Goal: Task Accomplishment & Management: Use online tool/utility

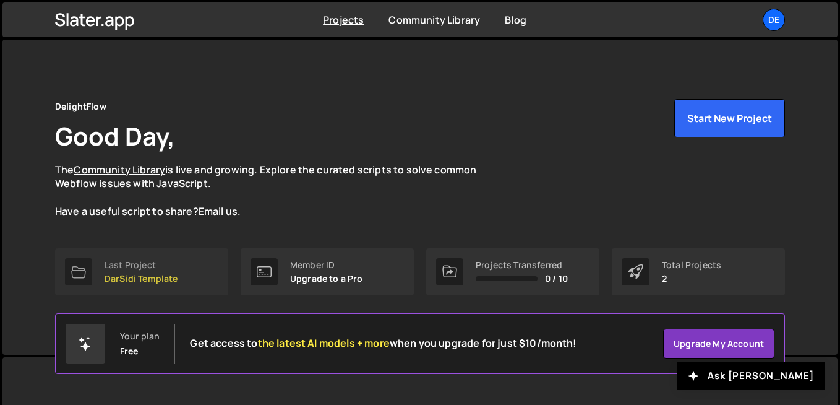
click at [183, 271] on link "Last Project DarSidi Template" at bounding box center [141, 271] width 173 height 47
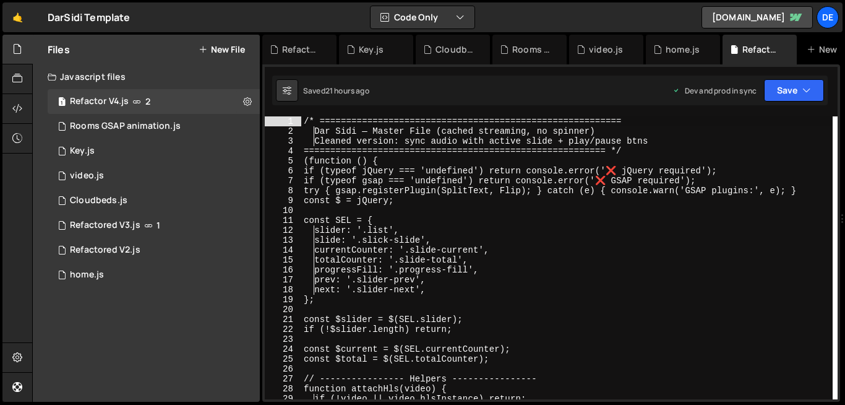
click at [353, 168] on div "/* ========================================================= Dar Sidi — Master …" at bounding box center [567, 267] width 532 height 303
type textarea "if (typeof jQuery === 'undefined') return console.error('❌ jQuery required');"
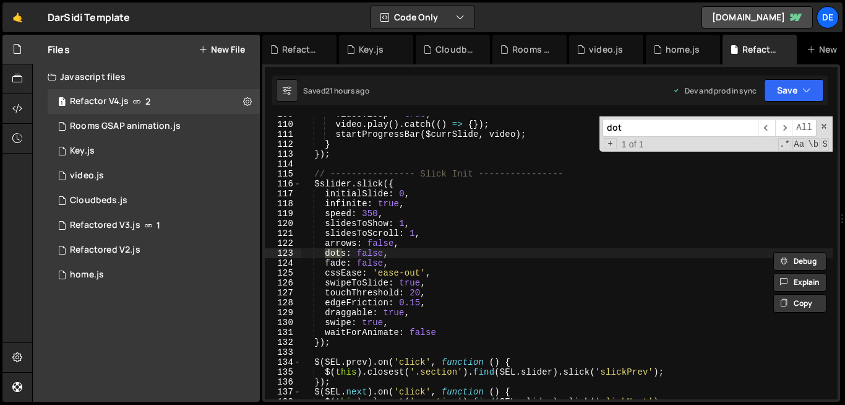
scroll to position [1077, 0]
type input "dot"
click at [369, 251] on div "video . loop = true ; video . play ( ) . catch (( ) => { }) ; startProgressBar …" at bounding box center [567, 261] width 532 height 303
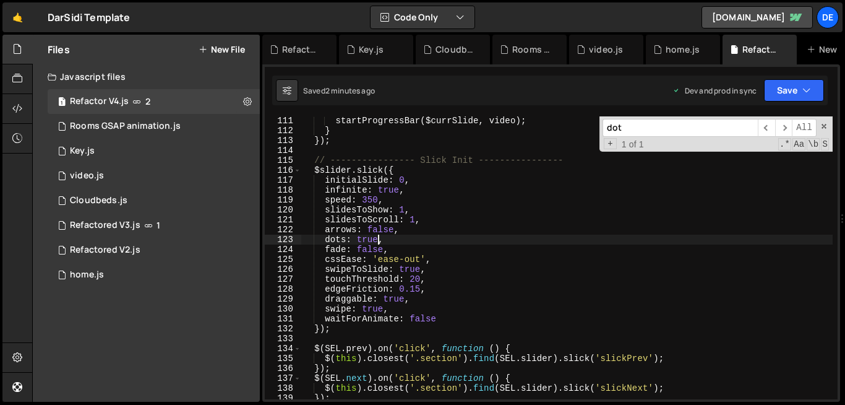
scroll to position [1084, 0]
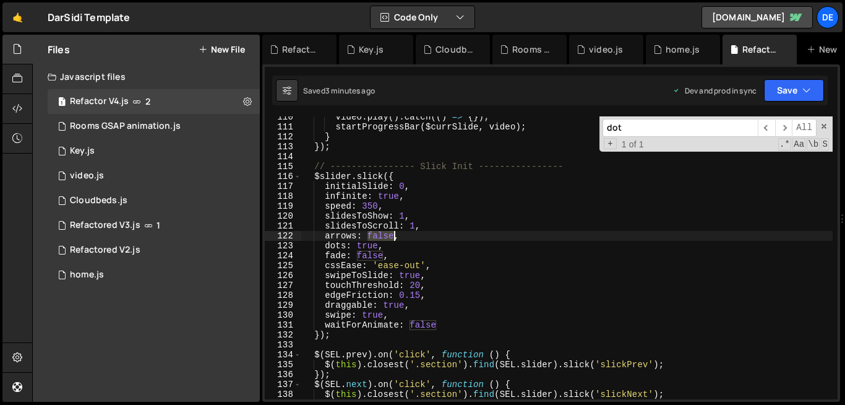
drag, startPoint x: 368, startPoint y: 235, endPoint x: 394, endPoint y: 238, distance: 25.5
click at [394, 238] on div "video . play ( ) . catch (( ) => { }) ; startProgressBar ( $currSlide , video )…" at bounding box center [567, 263] width 532 height 303
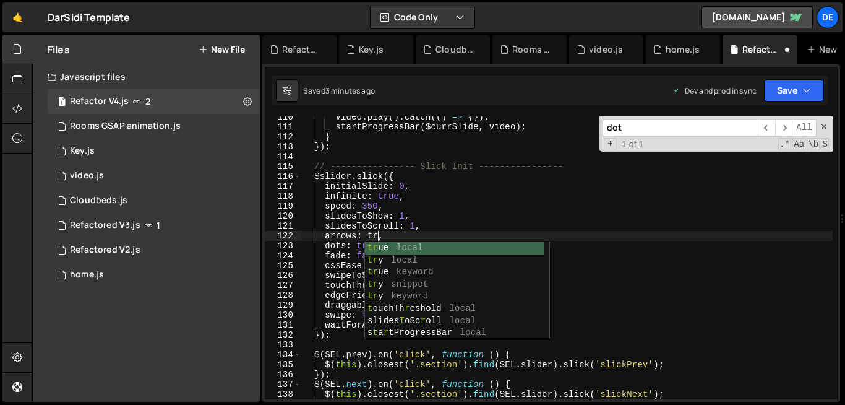
scroll to position [0, 6]
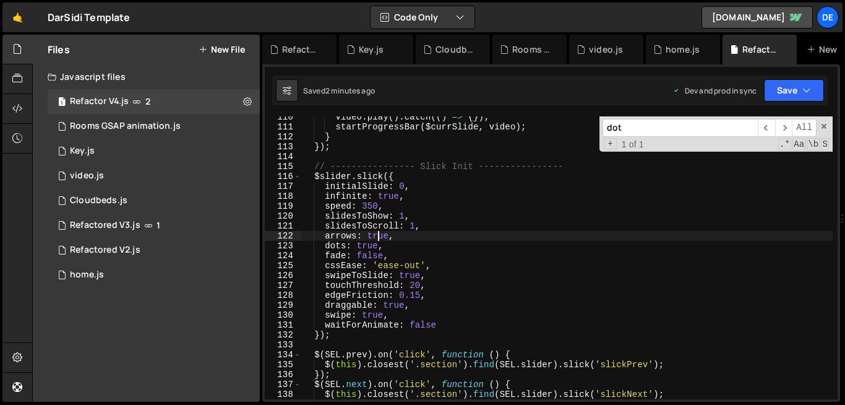
click at [379, 235] on div "video . play ( ) . catch (( ) => { }) ; startProgressBar ( $currSlide , video )…" at bounding box center [567, 263] width 532 height 303
type textarea "arrows: false,"
click at [779, 87] on button "Save" at bounding box center [794, 90] width 60 height 22
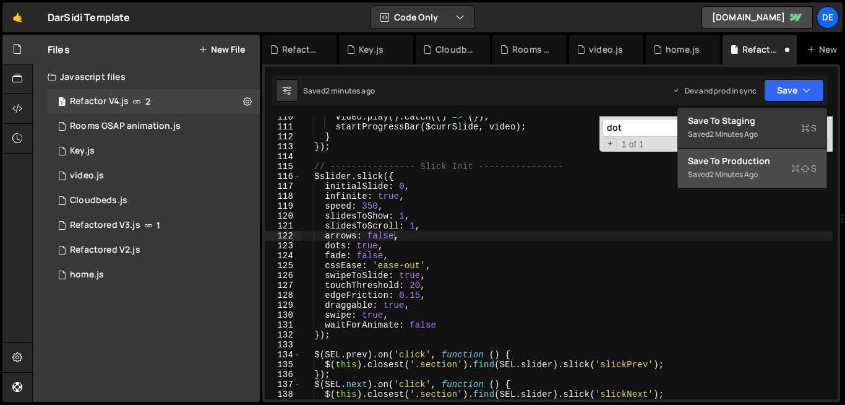
click at [722, 162] on div "Save to Production S" at bounding box center [752, 161] width 129 height 12
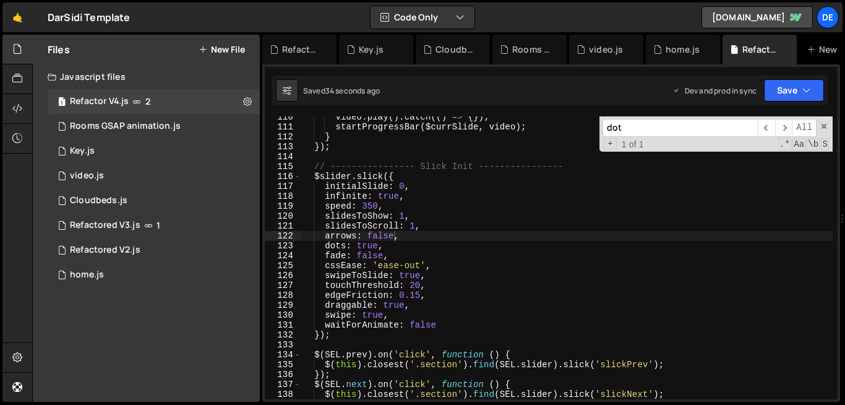
click at [215, 53] on button "New File" at bounding box center [222, 50] width 46 height 10
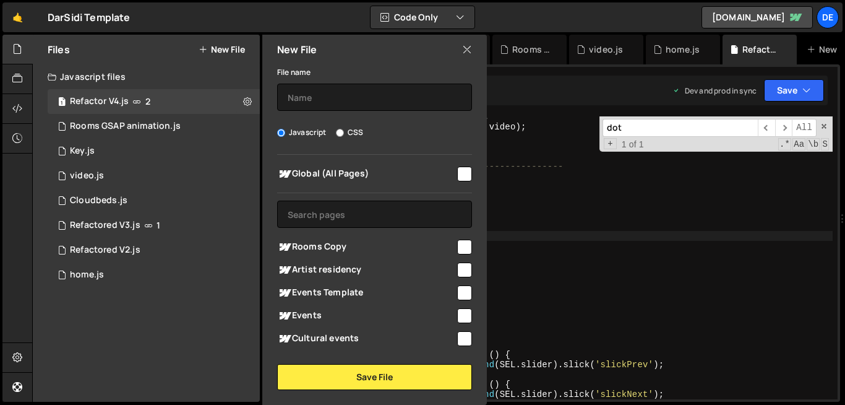
click at [338, 134] on input "CSS" at bounding box center [340, 133] width 8 height 8
radio input "true"
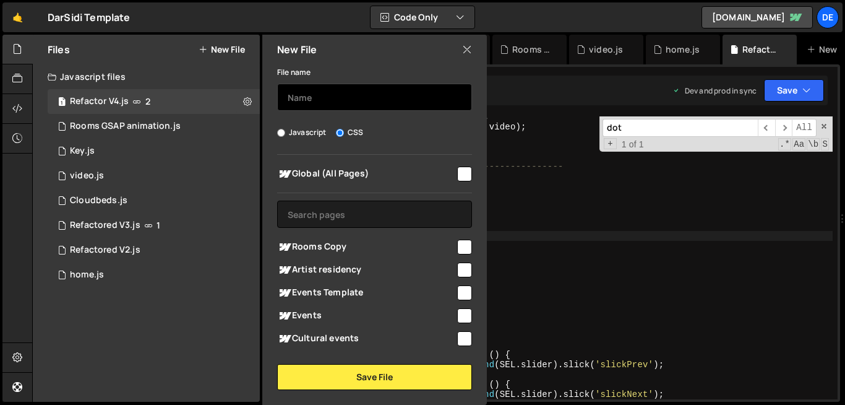
click at [322, 92] on input "text" at bounding box center [374, 97] width 195 height 27
type input "S"
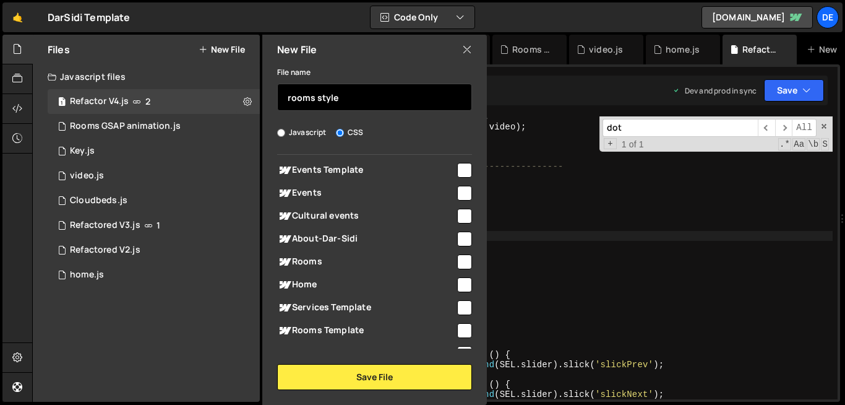
scroll to position [191, 0]
type input "rooms style"
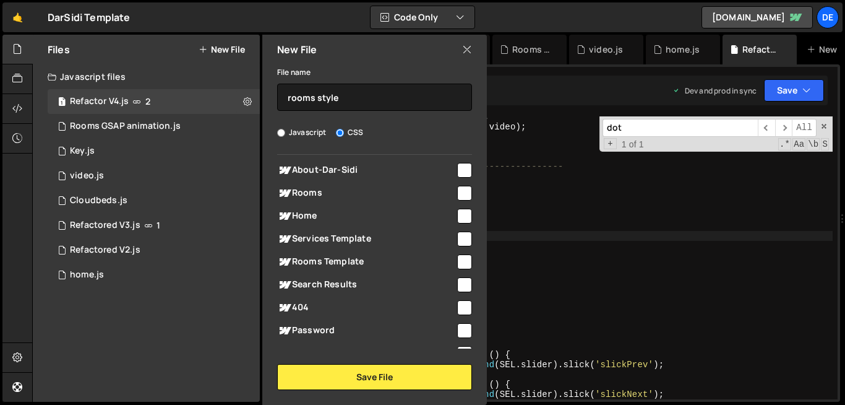
click at [460, 195] on input "checkbox" at bounding box center [464, 193] width 15 height 15
checkbox input "true"
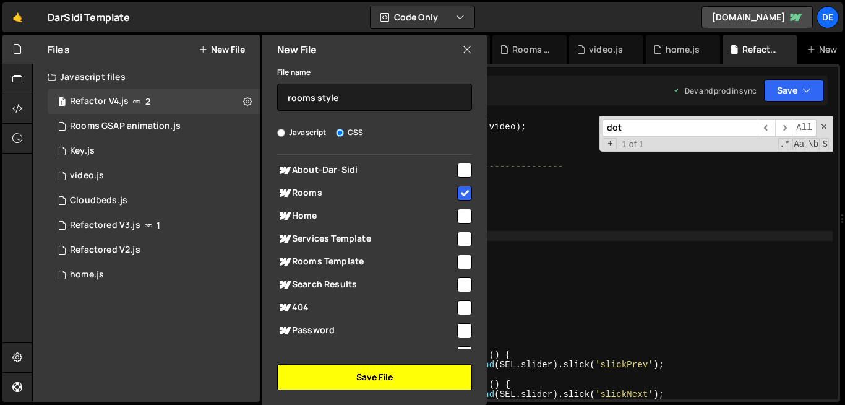
click at [399, 371] on button "Save File" at bounding box center [374, 377] width 195 height 26
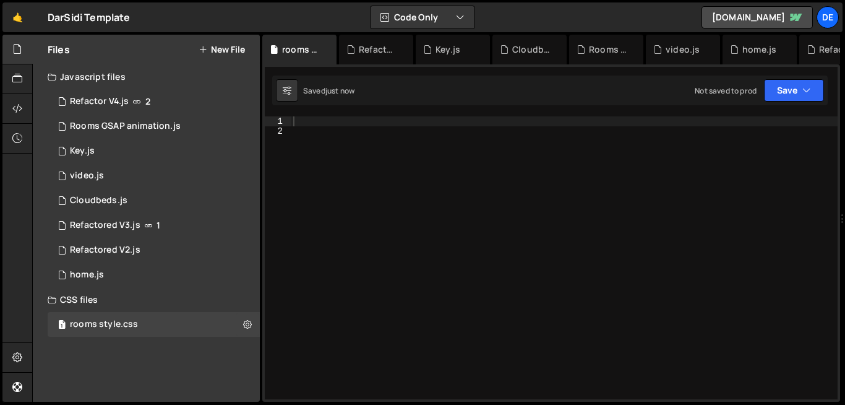
scroll to position [0, 0]
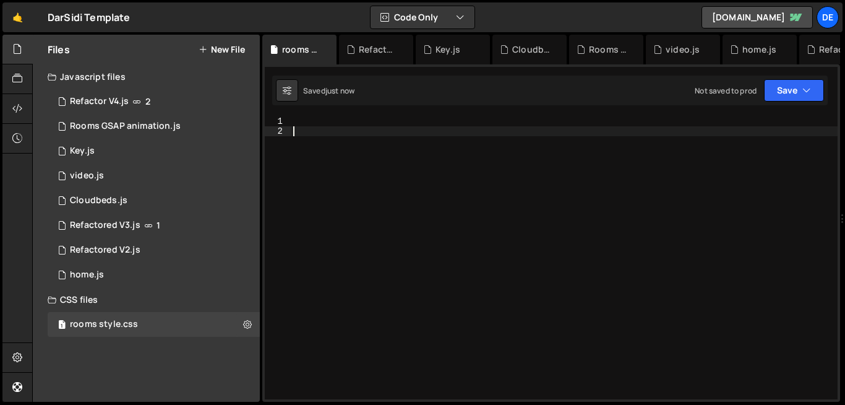
click at [478, 239] on div at bounding box center [564, 267] width 547 height 303
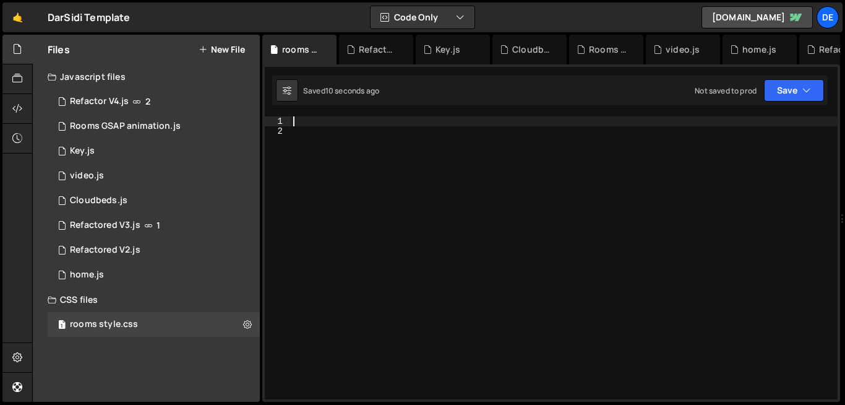
click at [311, 124] on div at bounding box center [564, 267] width 547 height 303
paste textarea "transform: scale(1.3);"
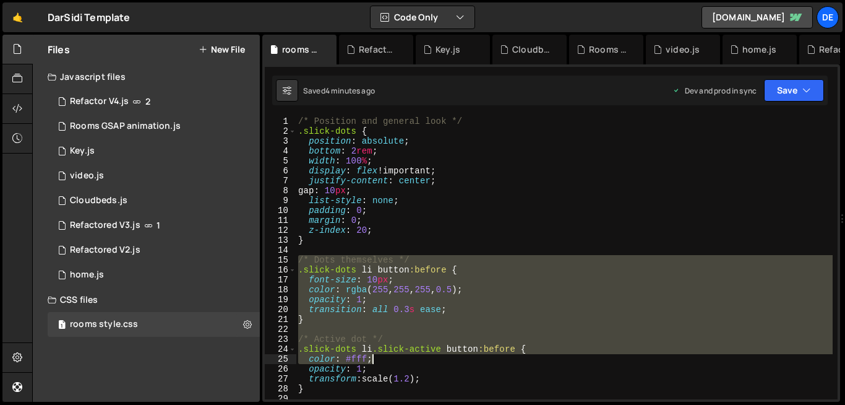
drag, startPoint x: 296, startPoint y: 257, endPoint x: 372, endPoint y: 361, distance: 128.0
click at [372, 361] on div "/* Position and general look */ .slick-dots { position : absolute ; bottom : 2 …" at bounding box center [564, 267] width 537 height 303
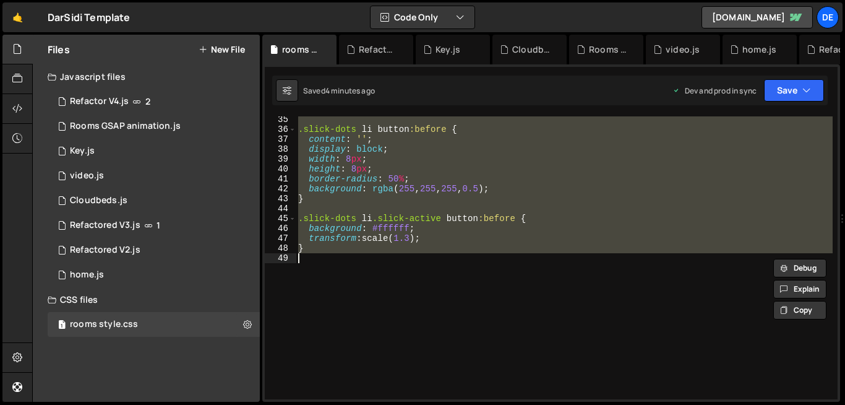
click at [351, 275] on div ".slick-dots li button :before { content : ' ' ; display : block ; width : 8 px …" at bounding box center [564, 265] width 537 height 303
type textarea "}"
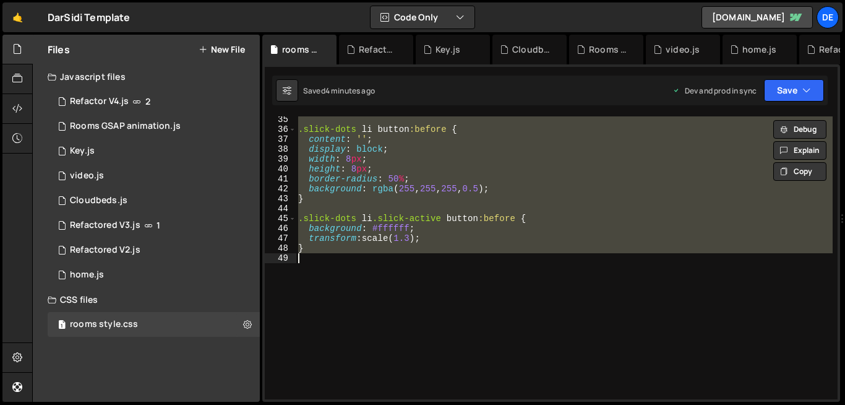
scroll to position [2, 0]
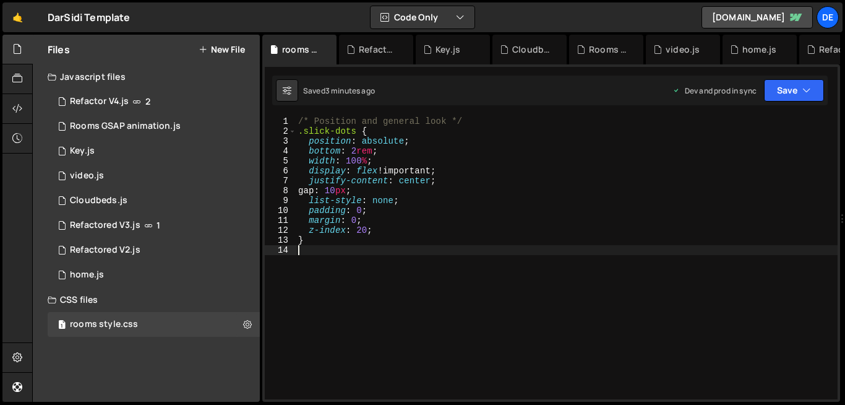
type textarea "}"
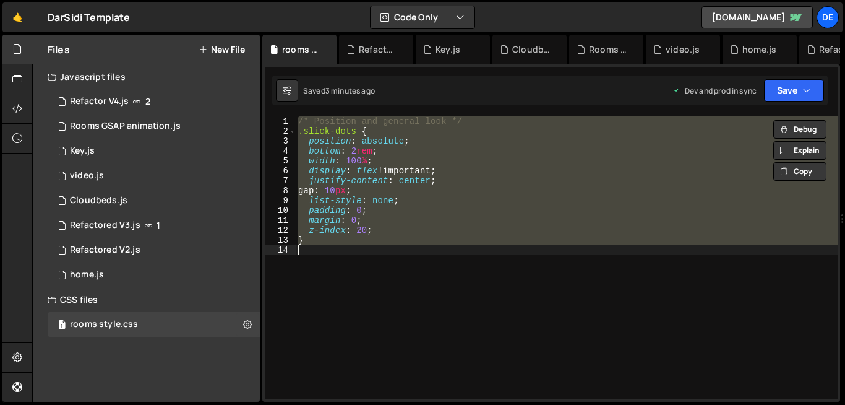
paste textarea
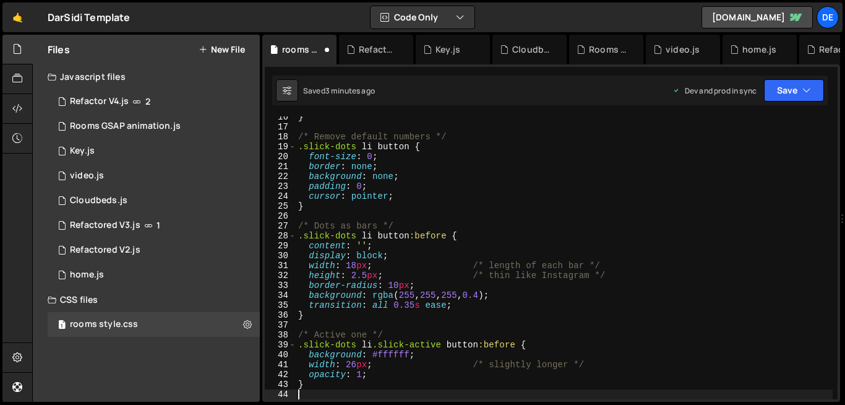
scroll to position [153, 0]
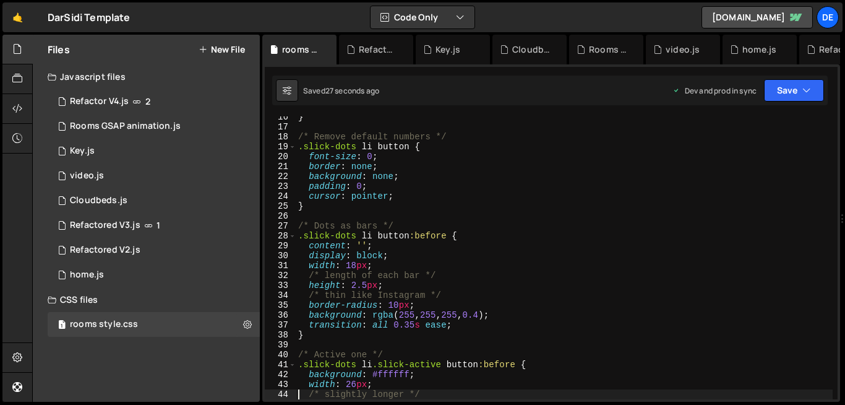
click at [425, 179] on div "} /* Remove default numbers */ .slick-dots li button { font-size : 0 ; border :…" at bounding box center [564, 263] width 537 height 303
type textarea "background: none;"
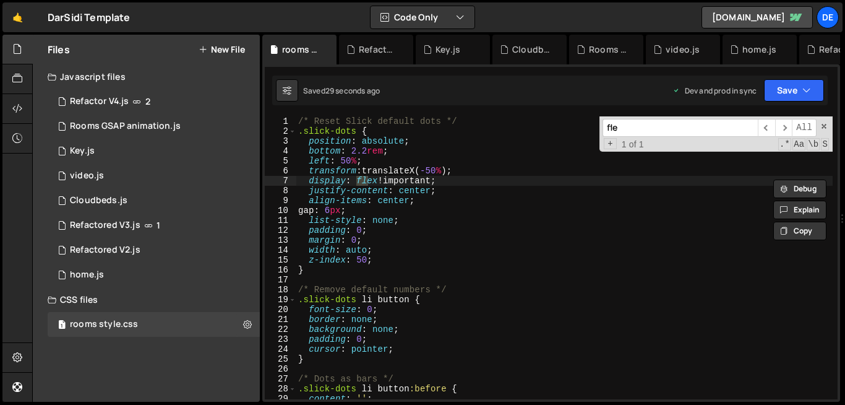
scroll to position [0, 0]
type input "flex"
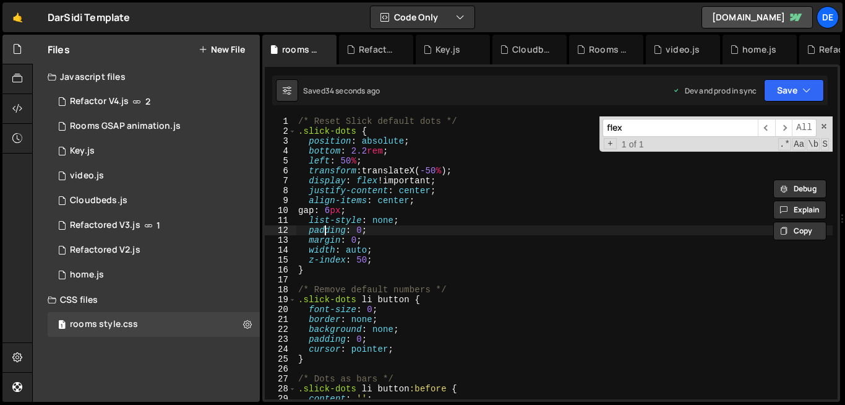
click at [325, 225] on div "/* Reset Slick default dots */ .slick-dots { position : absolute ; bottom : 2.2…" at bounding box center [564, 267] width 537 height 303
click at [462, 170] on div "/* Reset Slick default dots */ .slick-dots { position : absolute ; bottom : 2.2…" at bounding box center [564, 267] width 537 height 303
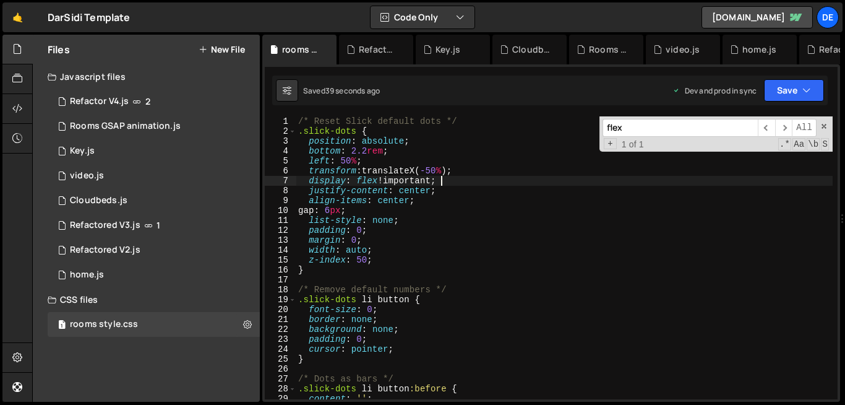
click at [452, 178] on div "/* Reset Slick default dots */ .slick-dots { position : absolute ; bottom : 2.2…" at bounding box center [564, 267] width 537 height 303
type textarea "display: flex !important;"
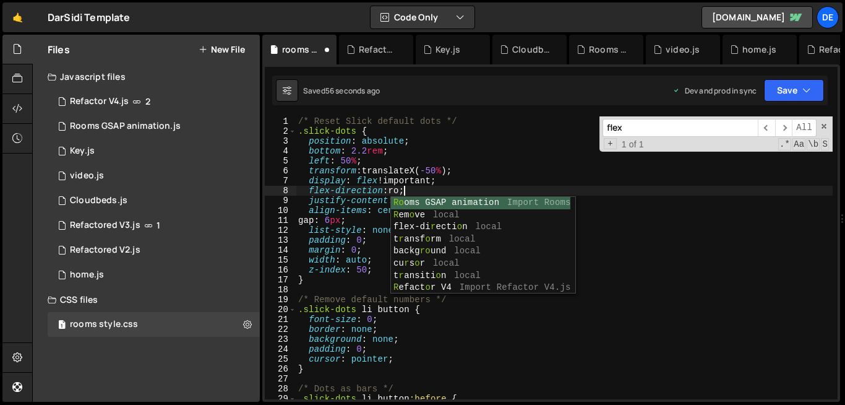
scroll to position [0, 7]
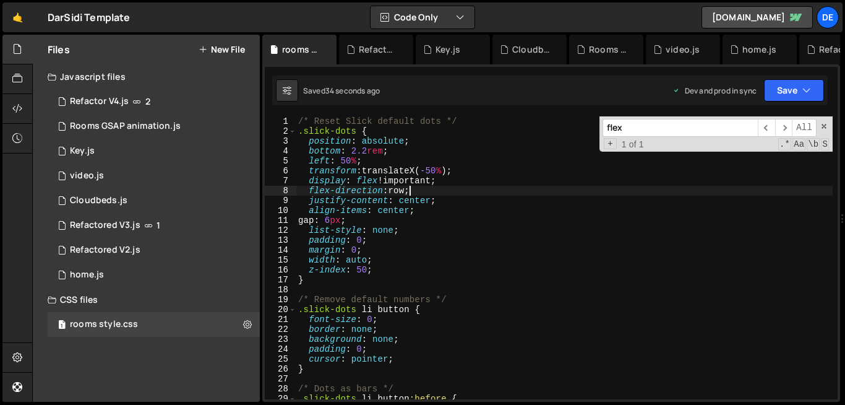
click at [405, 154] on div "/* Reset Slick default dots */ .slick-dots { position : absolute ; bottom : 2.2…" at bounding box center [564, 267] width 537 height 303
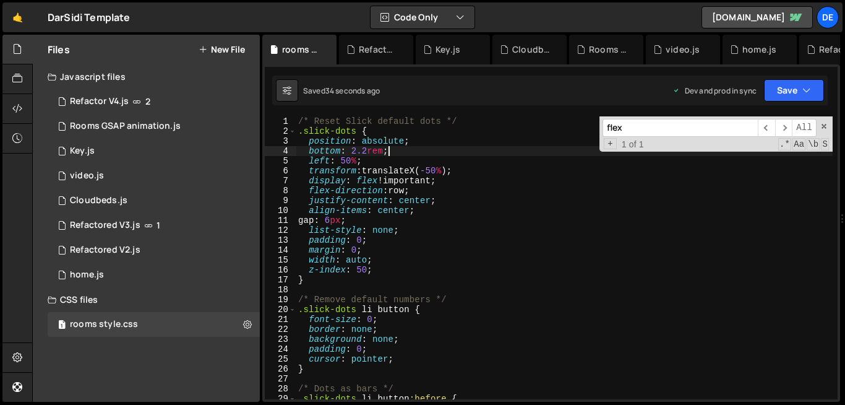
scroll to position [0, 6]
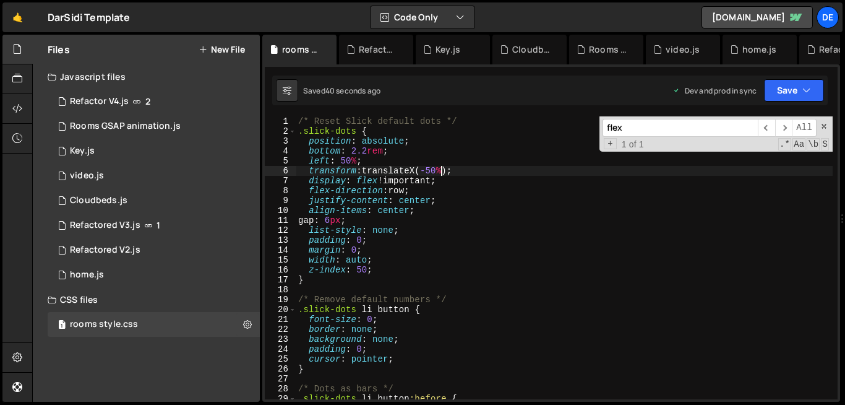
click at [443, 169] on div "/* Reset Slick default dots */ .slick-dots { position : absolute ; bottom : 2.2…" at bounding box center [564, 267] width 537 height 303
click at [310, 170] on div "/* Reset Slick default dots */ .slick-dots { position : absolute ; bottom : 2.2…" at bounding box center [564, 267] width 537 height 303
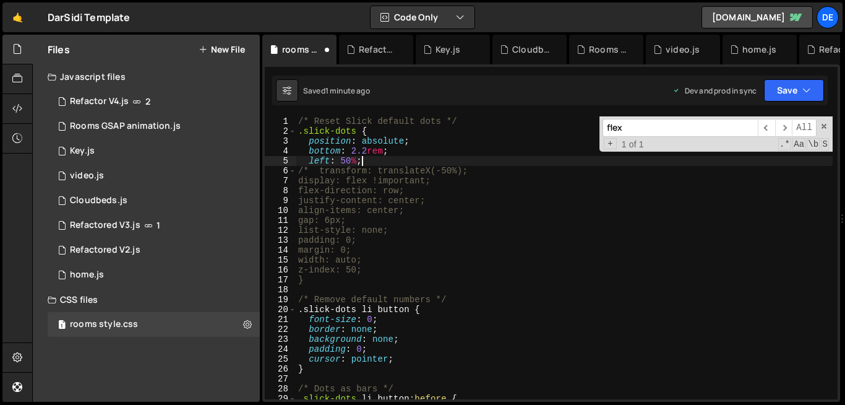
click at [531, 165] on div "/* Reset Slick default dots */ .slick-dots { position : absolute ; bottom : 2.2…" at bounding box center [564, 267] width 537 height 303
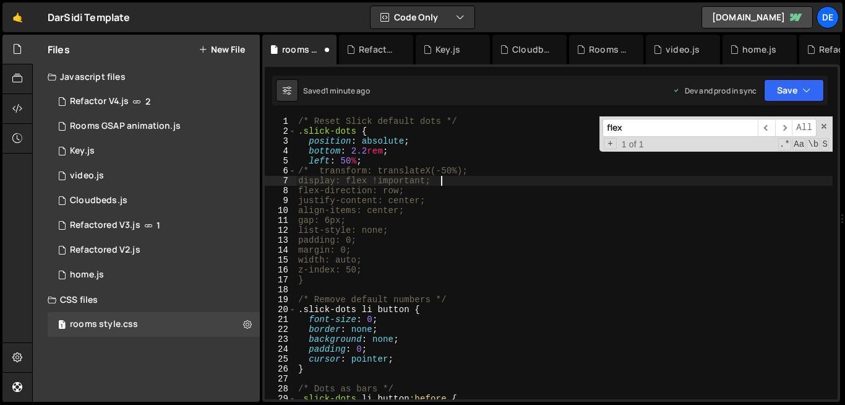
click at [515, 182] on div "/* Reset Slick default dots */ .slick-dots { position : absolute ; bottom : 2.2…" at bounding box center [564, 267] width 537 height 303
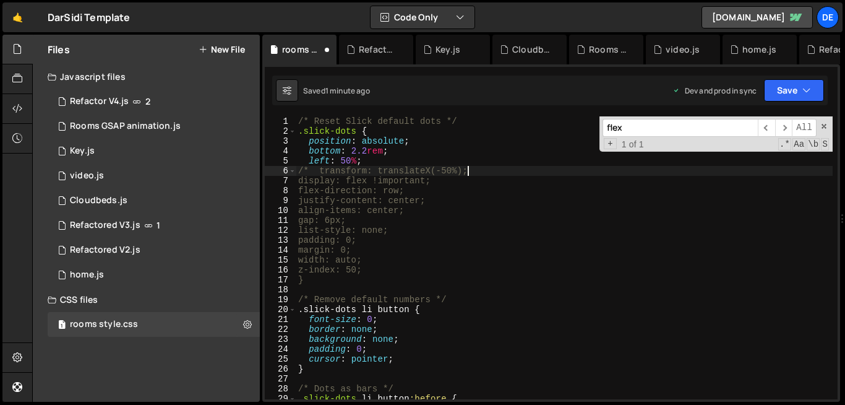
click at [514, 168] on div "/* Reset Slick default dots */ .slick-dots { position : absolute ; bottom : 2.2…" at bounding box center [564, 267] width 537 height 303
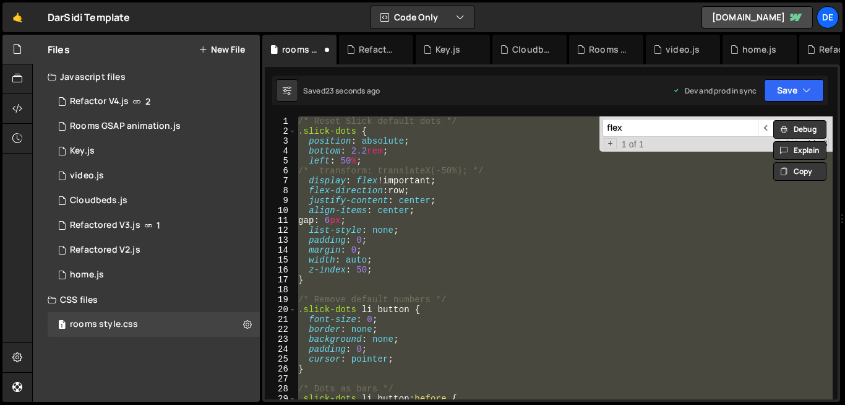
scroll to position [0, 0]
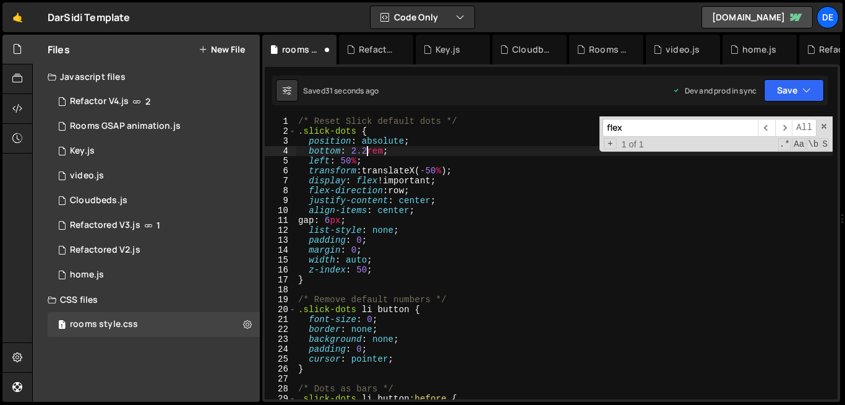
click at [367, 152] on div "/* Reset Slick default dots */ .slick-dots { position : absolute ; bottom : 2.2…" at bounding box center [564, 267] width 537 height 303
click at [310, 170] on div "/* Reset Slick default dots */ .slick-dots { position : absolute ; bottom : 2.2…" at bounding box center [564, 267] width 537 height 303
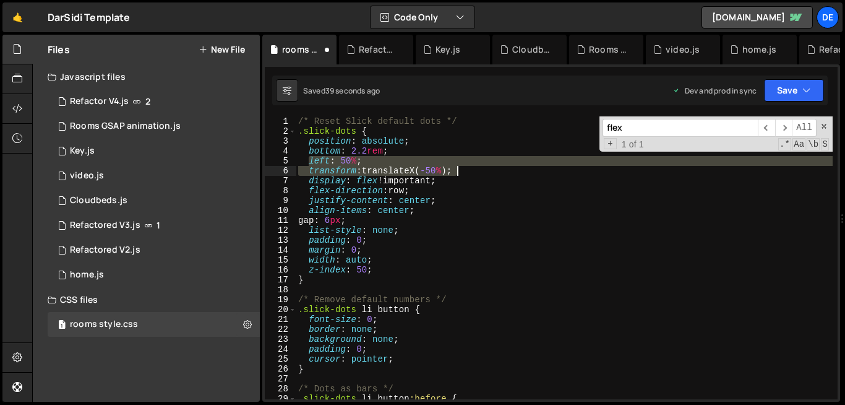
drag, startPoint x: 308, startPoint y: 160, endPoint x: 464, endPoint y: 174, distance: 157.2
click at [464, 174] on div "/* Reset Slick default dots */ .slick-dots { position : absolute ; bottom : 2.2…" at bounding box center [564, 267] width 537 height 303
type textarea "left: 50%; transform: translateX(-50%);"
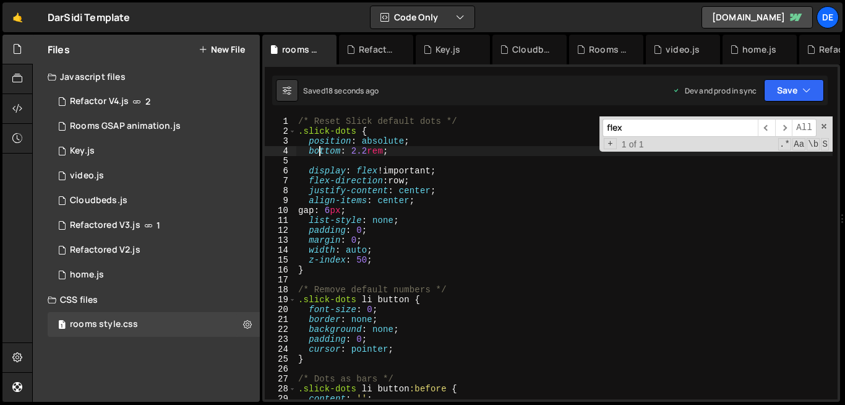
click at [320, 149] on div "/* Reset Slick default dots */ .slick-dots { position : absolute ; bottom : 2.2…" at bounding box center [564, 267] width 537 height 303
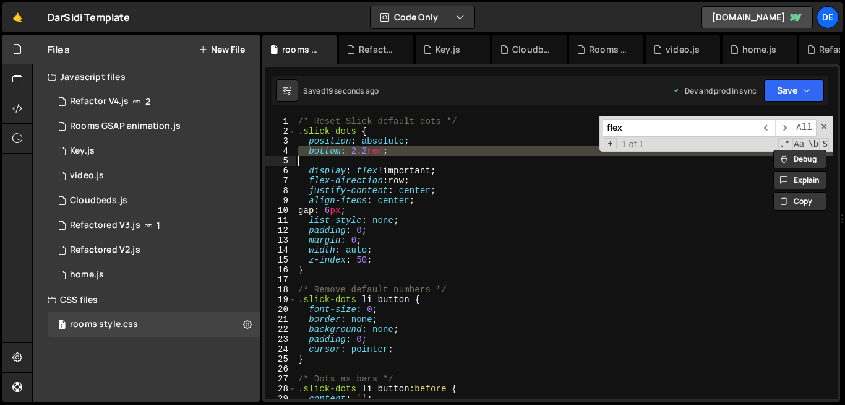
click at [320, 149] on div "/* Reset Slick default dots */ .slick-dots { position : absolute ; bottom : 2.2…" at bounding box center [564, 267] width 537 height 303
type textarea "bottom: 2.2rem;"
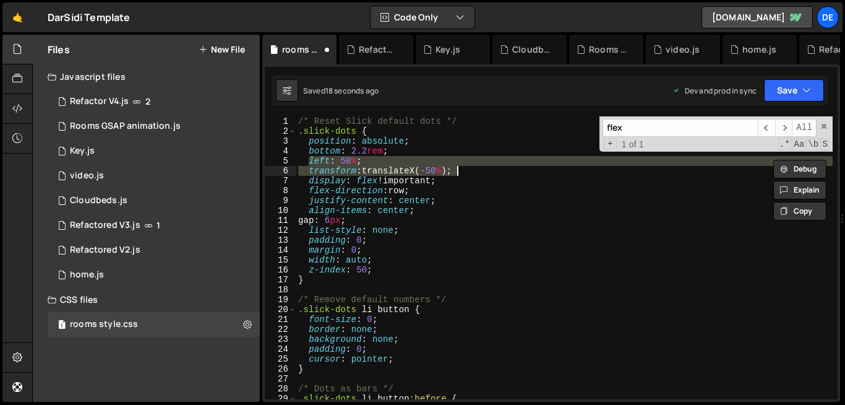
click at [375, 157] on div "/* Reset Slick default dots */ .slick-dots { position : absolute ; bottom : 2.2…" at bounding box center [564, 257] width 537 height 283
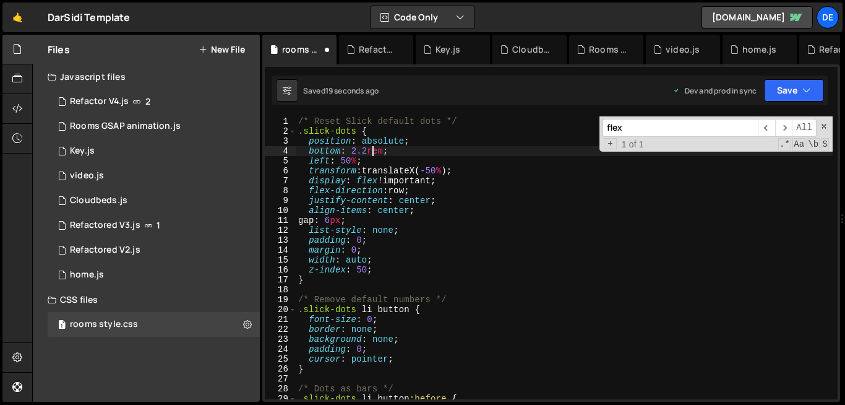
click at [370, 154] on div "/* Reset Slick default dots */ .slick-dots { position : absolute ; bottom : 2.2…" at bounding box center [564, 267] width 537 height 303
click at [366, 152] on div "/* Reset Slick default dots */ .slick-dots { position : absolute ; bottom : 2.2…" at bounding box center [564, 267] width 537 height 303
click at [362, 139] on div "/* Reset Slick default dots */ .slick-dots { position : absolute ; bottom : 2.2…" at bounding box center [564, 267] width 537 height 303
drag, startPoint x: 362, startPoint y: 139, endPoint x: 403, endPoint y: 142, distance: 41.6
click at [403, 142] on div "/* Reset Slick default dots */ .slick-dots { position : absolute ; bottom : 2.2…" at bounding box center [564, 267] width 537 height 303
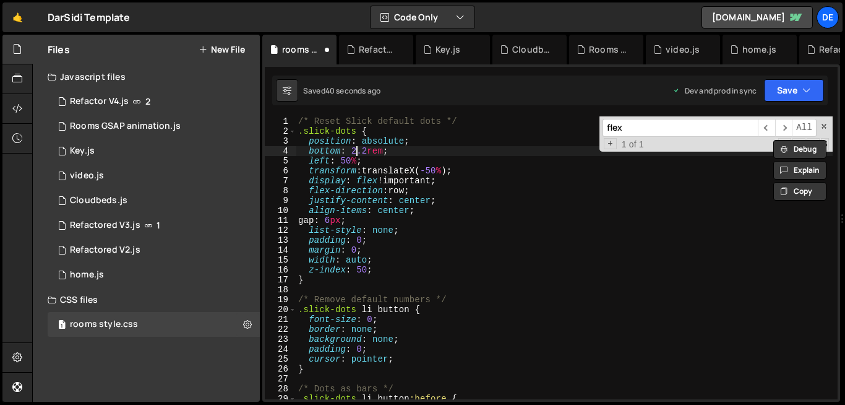
click at [357, 152] on div "/* Reset Slick default dots */ .slick-dots { position : absolute ; bottom : 2.2…" at bounding box center [564, 267] width 537 height 303
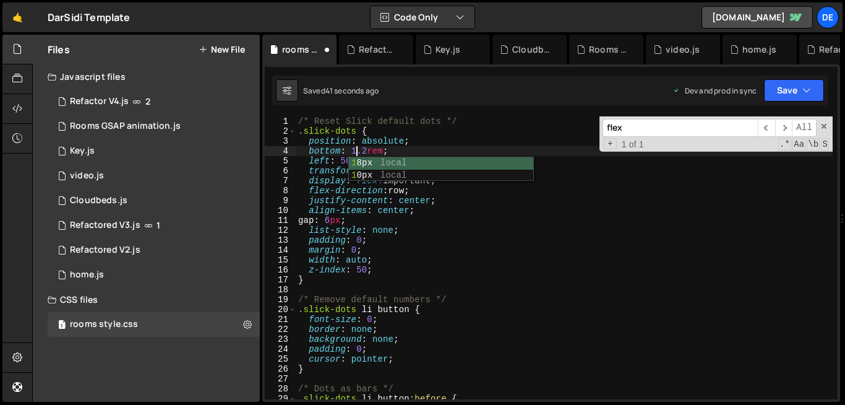
scroll to position [0, 4]
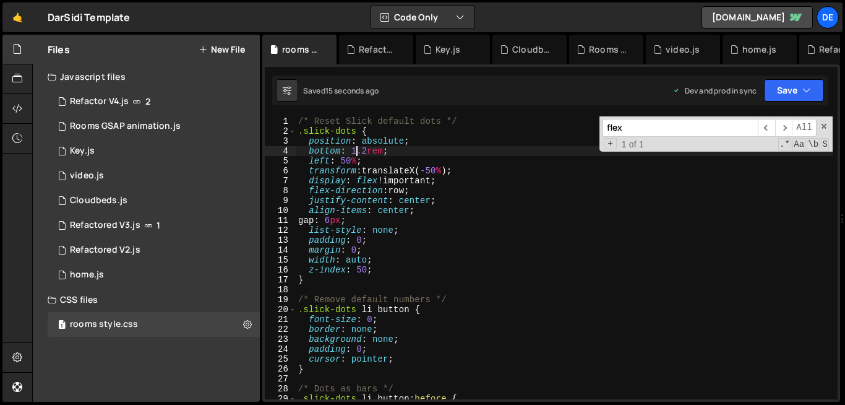
click at [365, 148] on div "/* Reset Slick default dots */ .slick-dots { position : absolute ; bottom : 1.2…" at bounding box center [564, 267] width 537 height 303
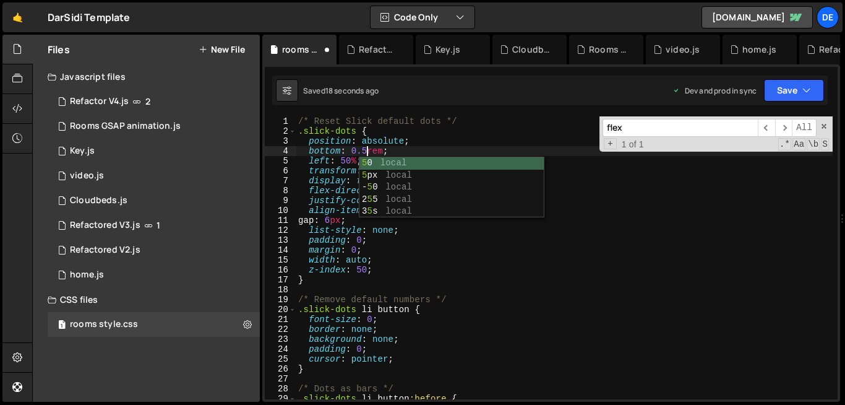
click at [322, 190] on div "/* Reset Slick default dots */ .slick-dots { position : absolute ; bottom : 0.5…" at bounding box center [564, 267] width 537 height 303
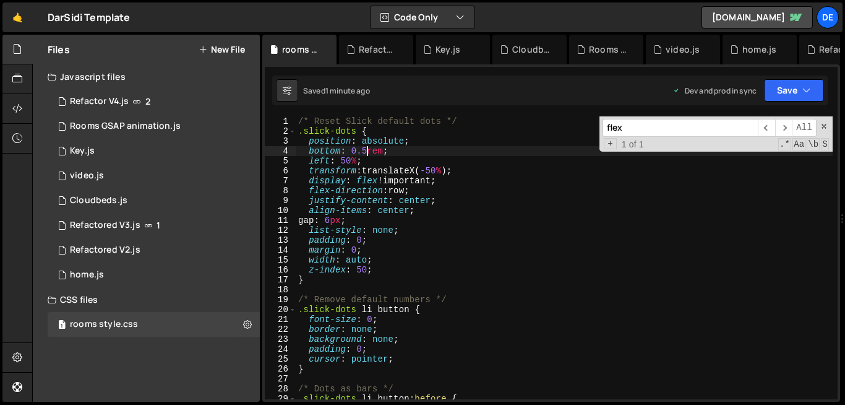
click at [368, 150] on div "/* Reset Slick default dots */ .slick-dots { position : absolute ; bottom : 0.5…" at bounding box center [564, 267] width 537 height 303
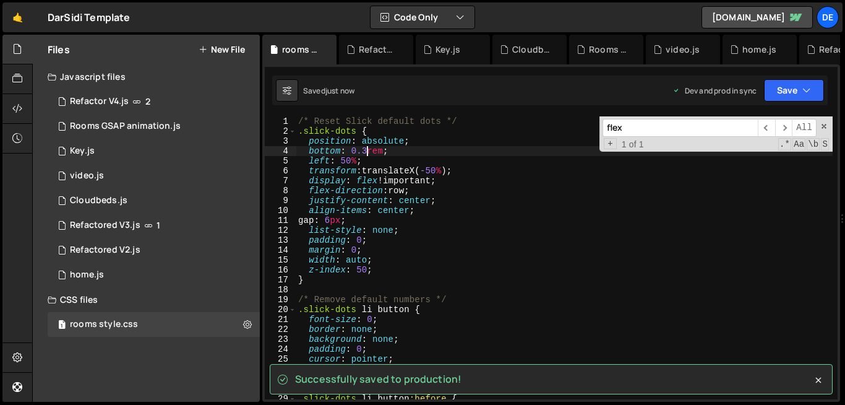
type textarea "bottom: 0.3rem;"
